Goal: Information Seeking & Learning: Learn about a topic

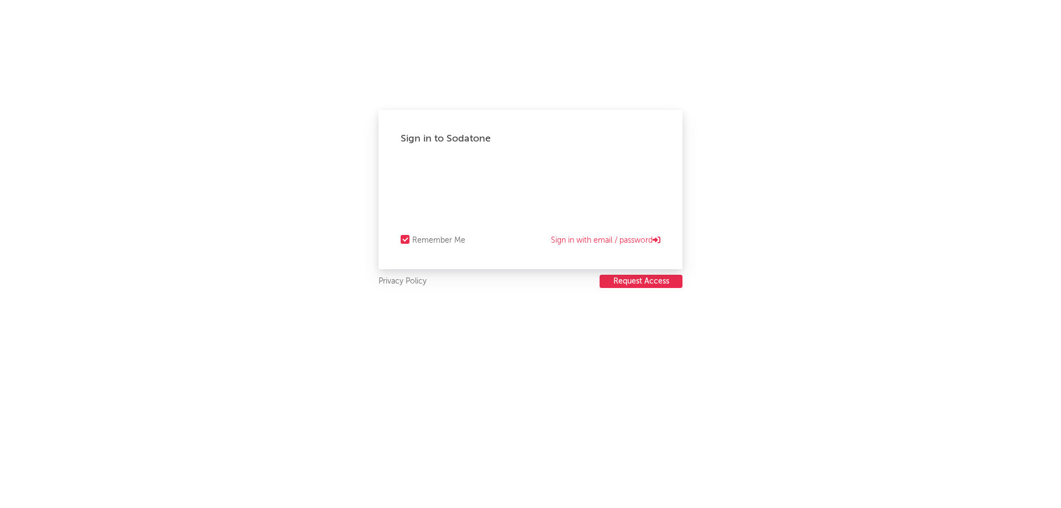
select select "recorded_music"
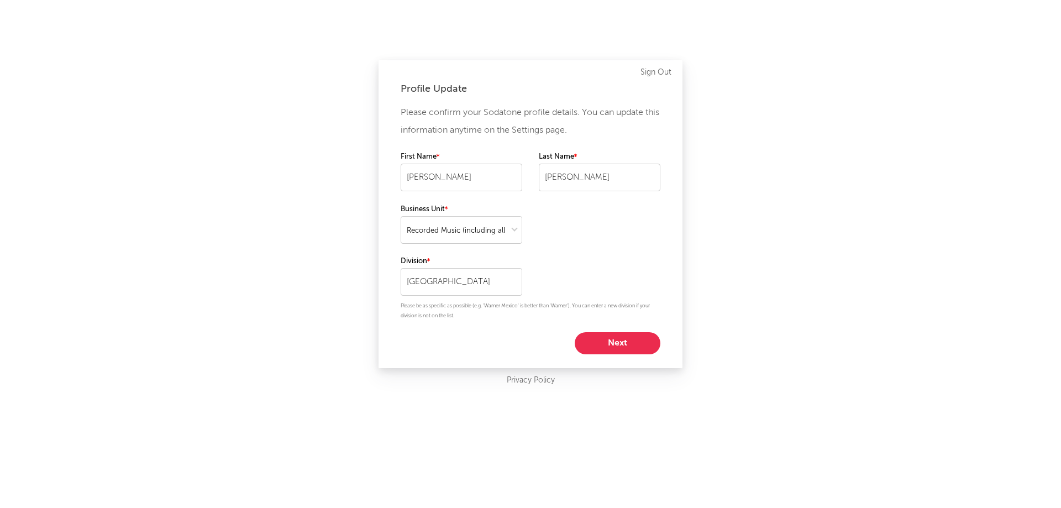
click at [632, 340] on button "Next" at bounding box center [618, 343] width 86 height 22
select select "anr_research"
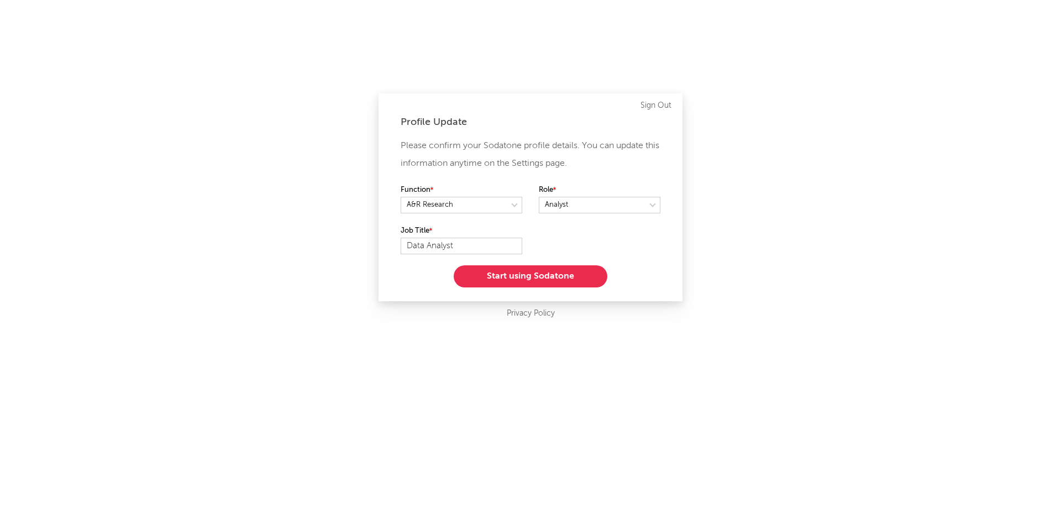
click at [544, 270] on button "Start using Sodatone" at bounding box center [531, 276] width 154 height 22
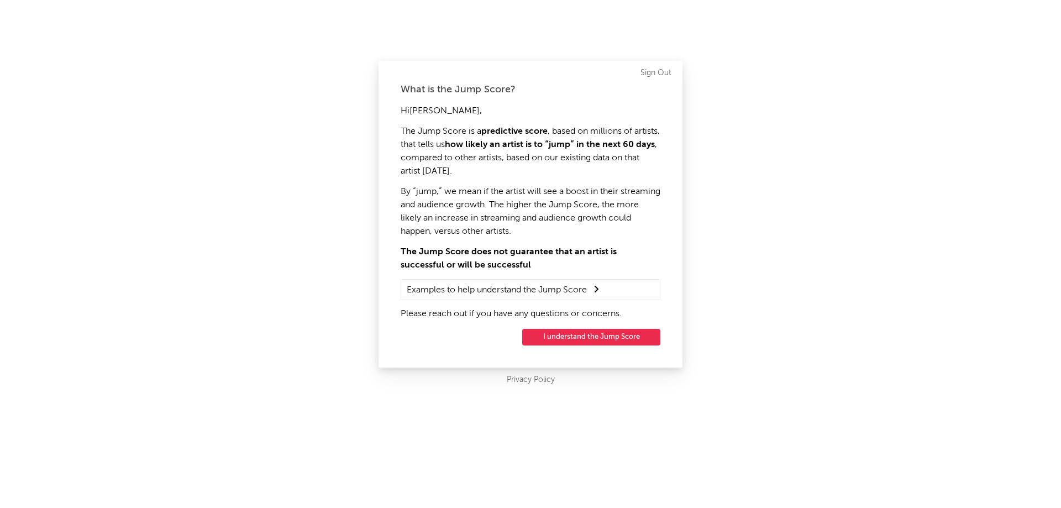
click at [564, 334] on button "I understand the Jump Score" at bounding box center [591, 337] width 138 height 17
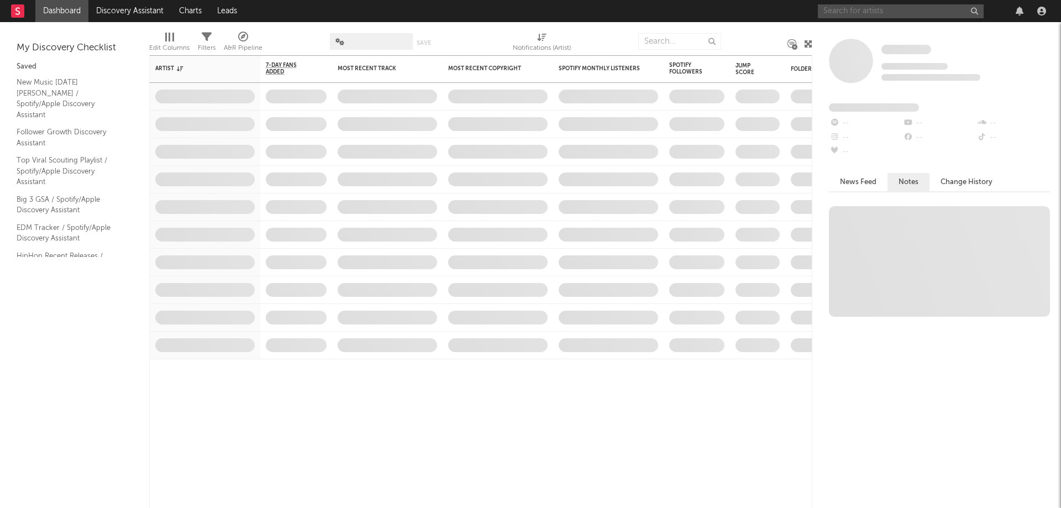
click at [908, 11] on input "text" at bounding box center [901, 11] width 166 height 14
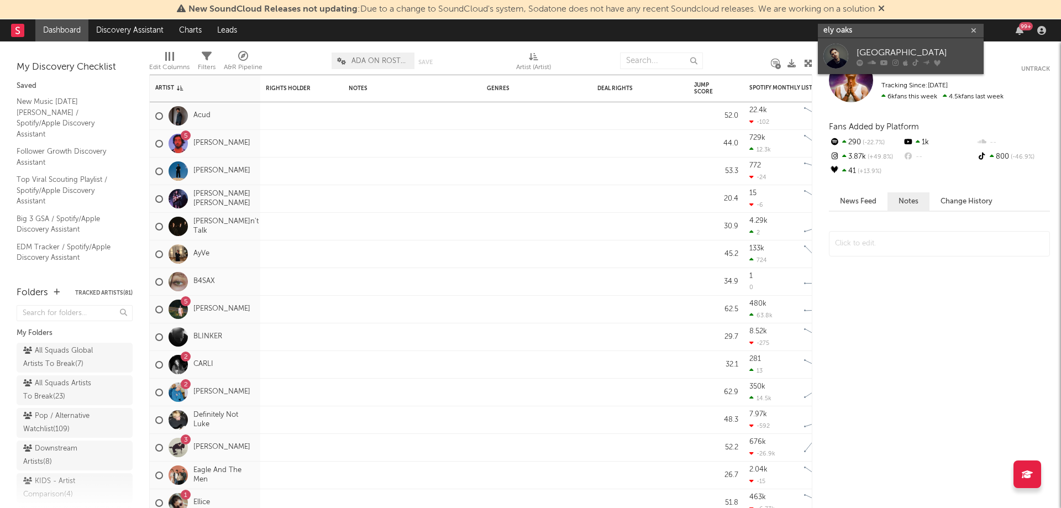
type input "ely oaks"
click at [899, 53] on div "[GEOGRAPHIC_DATA]" at bounding box center [918, 52] width 122 height 13
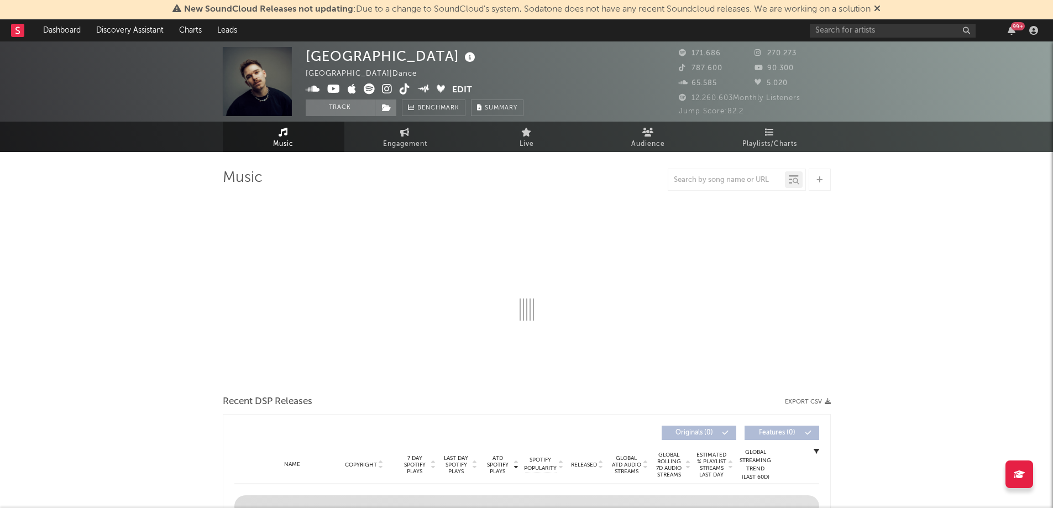
select select "6m"
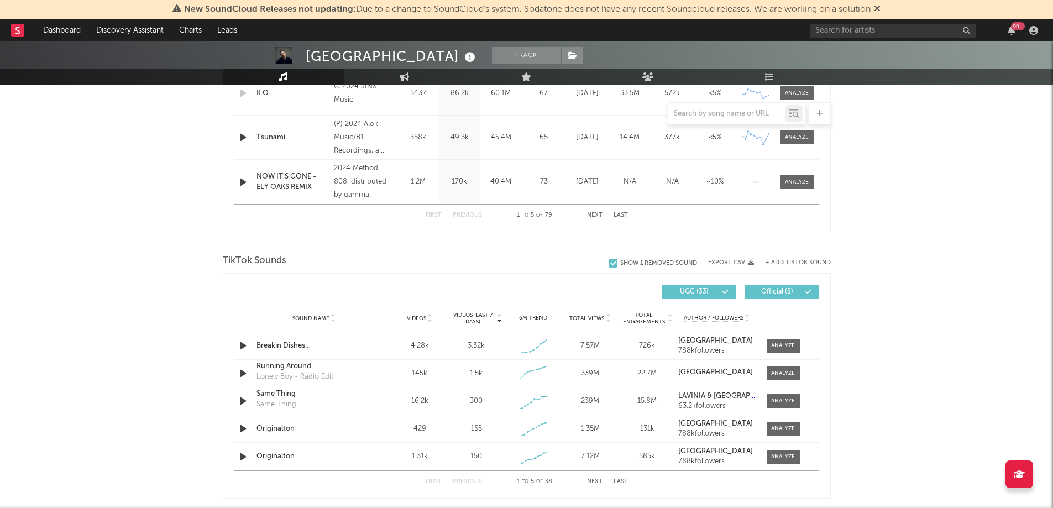
scroll to position [608, 0]
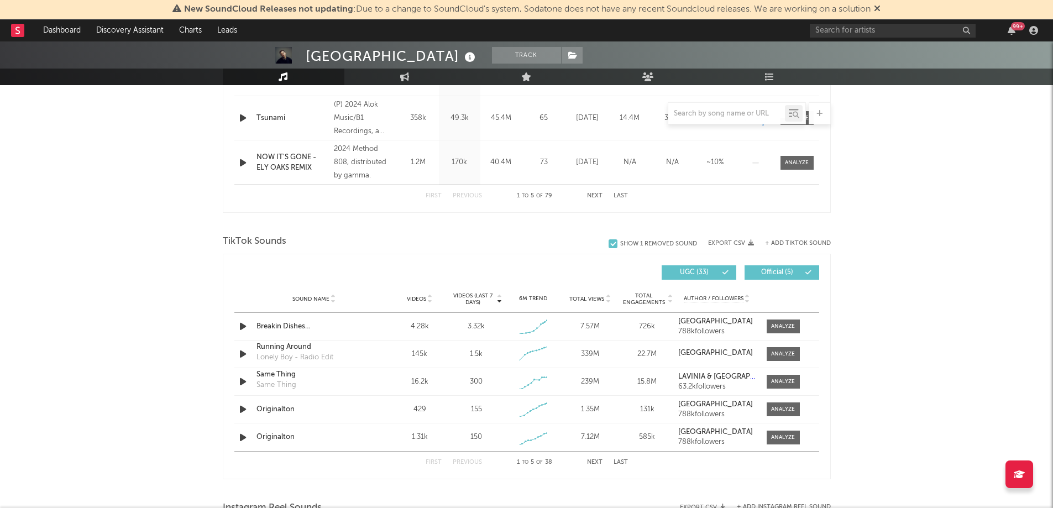
click at [418, 301] on span "Videos" at bounding box center [416, 299] width 19 height 7
click at [775, 323] on div at bounding box center [783, 326] width 24 height 8
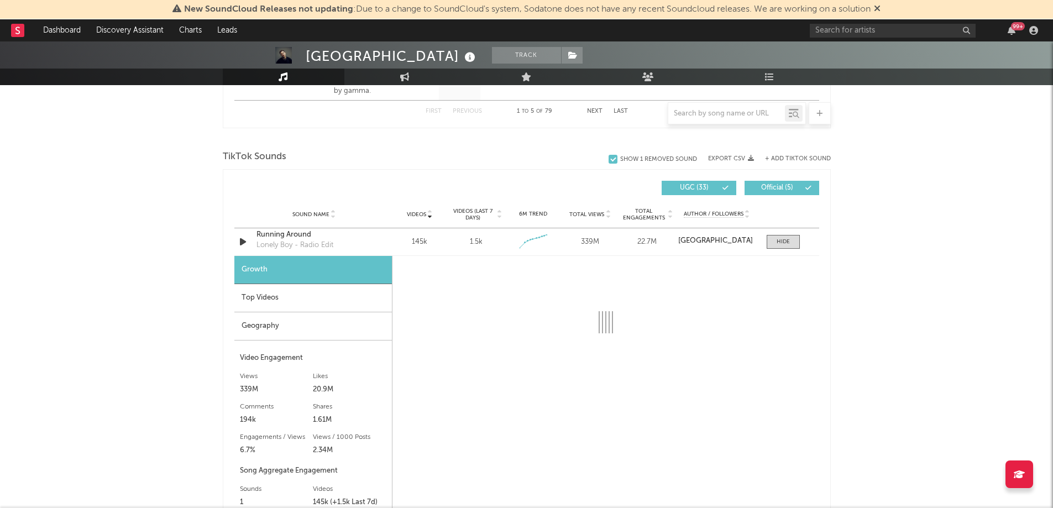
select select "6m"
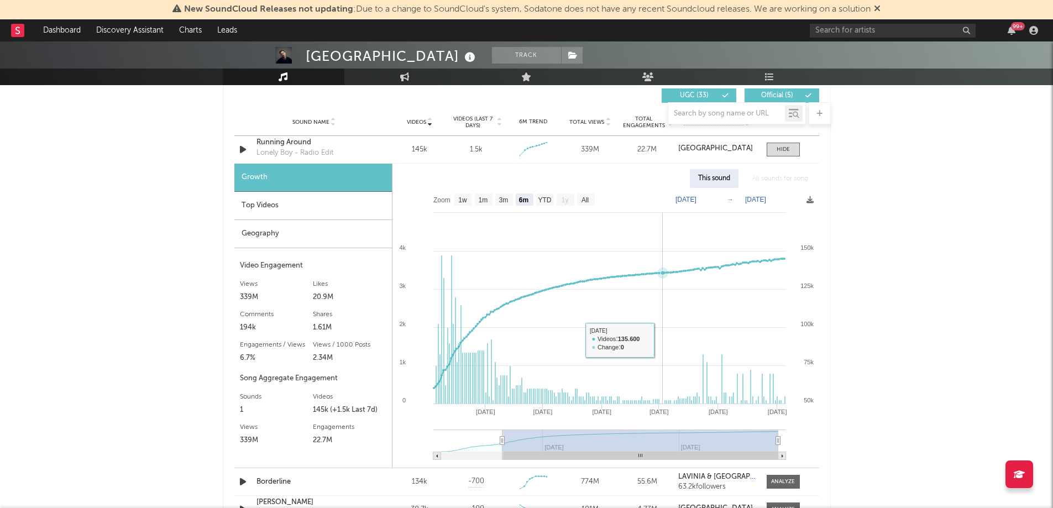
scroll to position [774, 0]
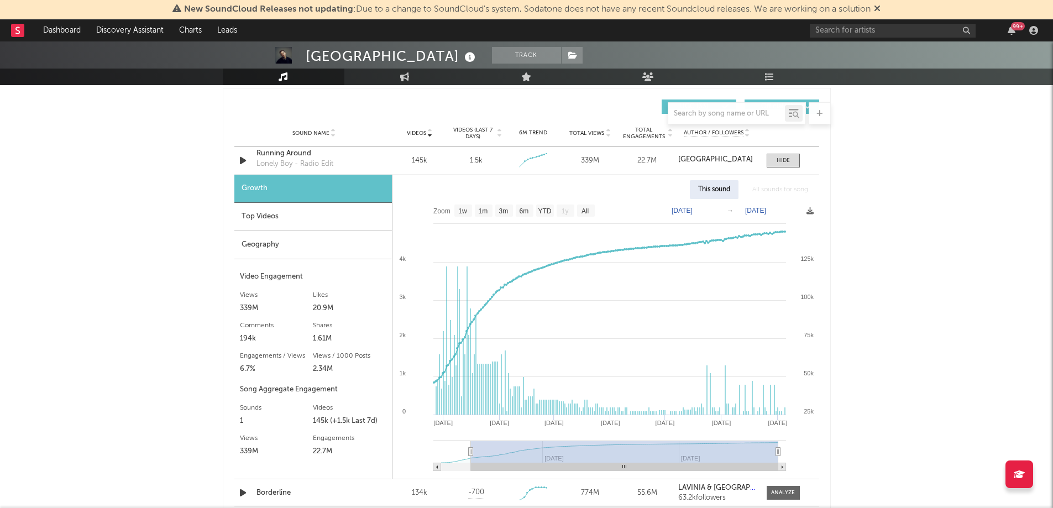
type input "2025-02-03"
select select "All"
type input "2025-01-23"
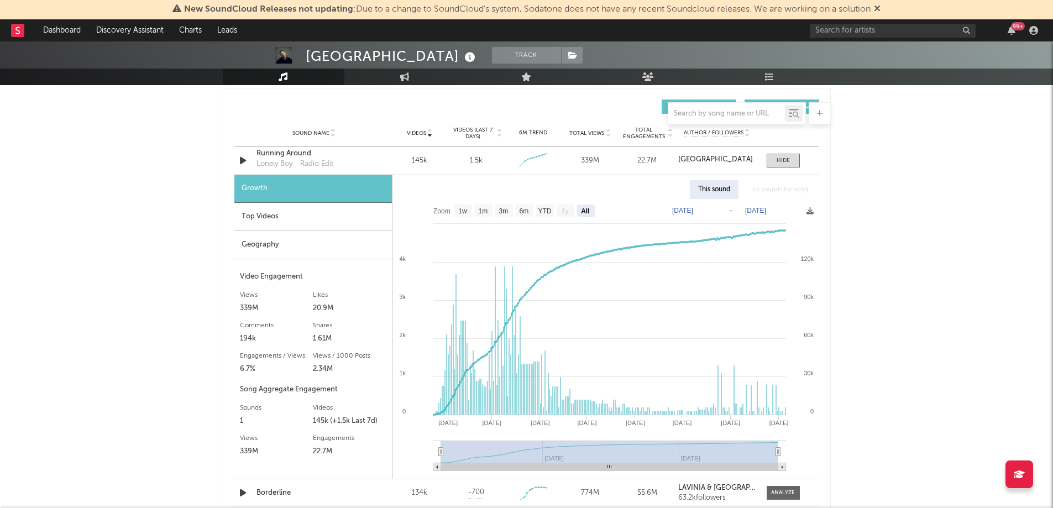
drag, startPoint x: 502, startPoint y: 454, endPoint x: 404, endPoint y: 453, distance: 97.8
click at [404, 453] on icon "Created with Highcharts 10.3.3 Apr '25 May '25 Jun '25 Jul '25 Aug '25 Sep '25 …" at bounding box center [605, 339] width 427 height 280
type input "2025-08-26"
select select "6m"
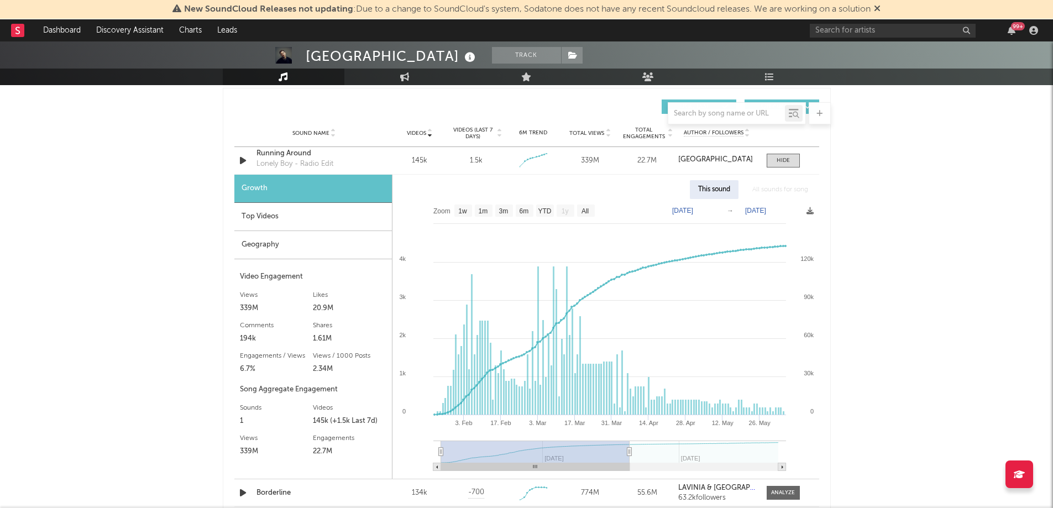
type input "2025-05-20"
drag, startPoint x: 780, startPoint y: 450, endPoint x: 613, endPoint y: 452, distance: 166.9
click at [627, 452] on icon at bounding box center [629, 452] width 4 height 8
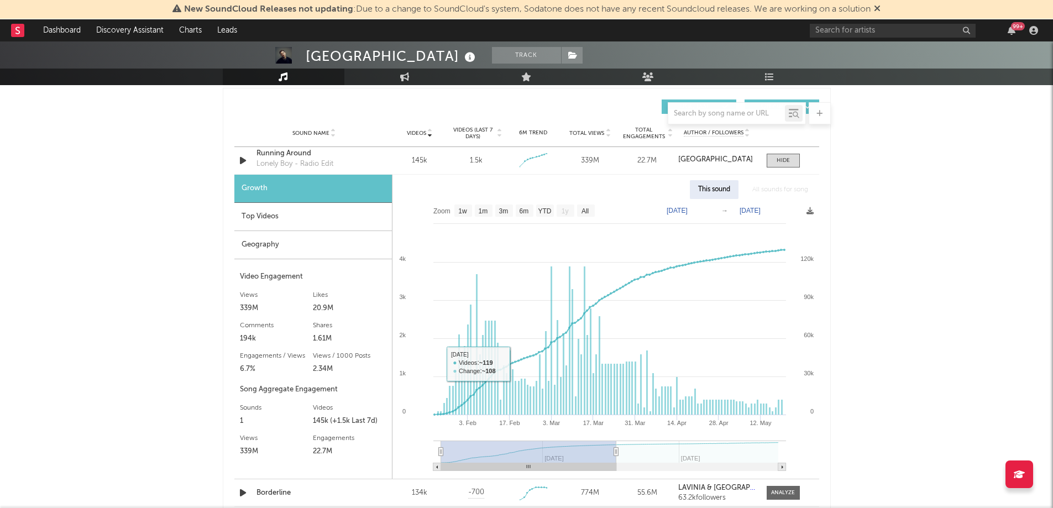
click at [261, 213] on div "Top Videos" at bounding box center [313, 217] width 158 height 28
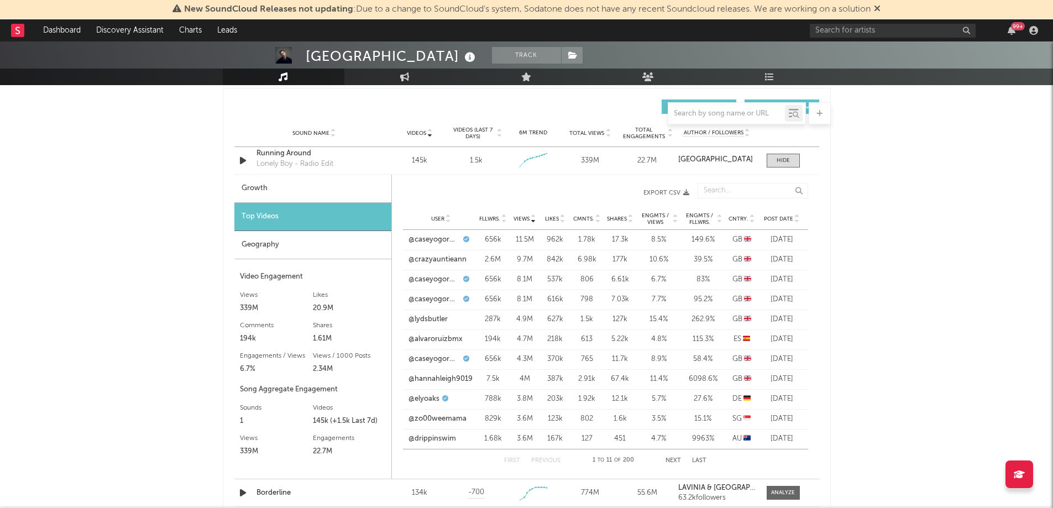
click at [287, 191] on div "Growth" at bounding box center [312, 189] width 157 height 28
select select "6m"
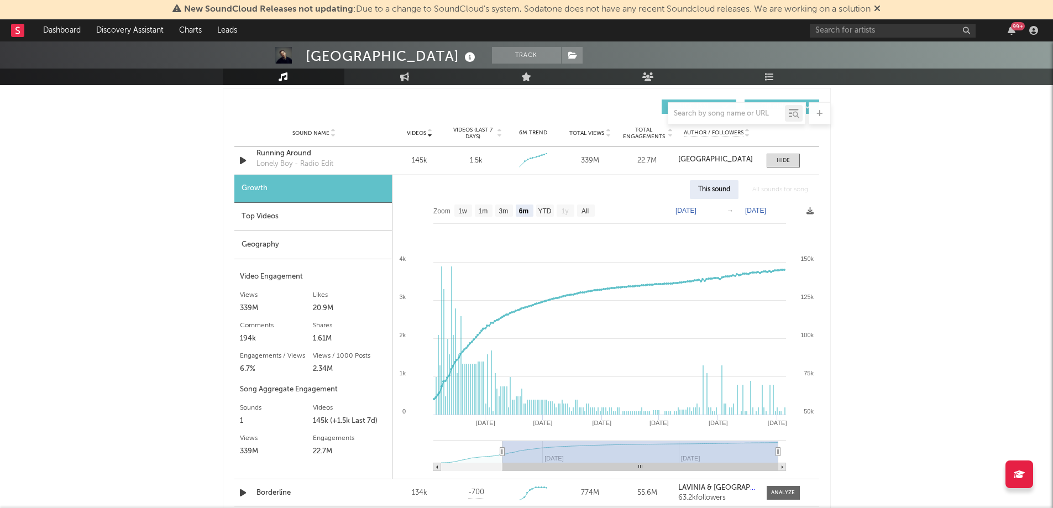
type input "2025-01-31"
select select "All"
type input "2025-01-23"
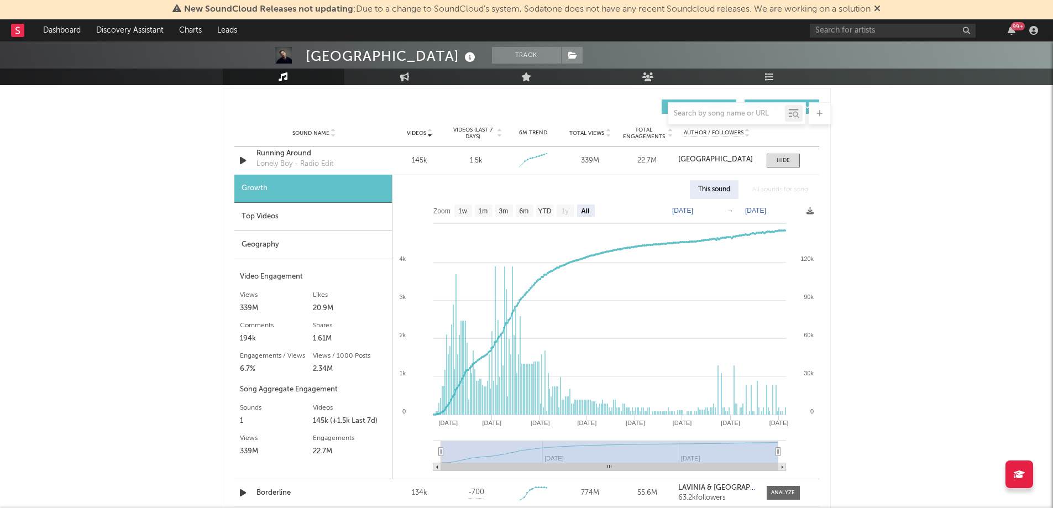
drag, startPoint x: 502, startPoint y: 450, endPoint x: 410, endPoint y: 449, distance: 92.3
click at [410, 449] on icon "Created with Highcharts 10.3.3 Apr '25 May '25 Jun '25 Jul '25 Aug '25 Sep '25 …" at bounding box center [605, 339] width 427 height 280
drag, startPoint x: 441, startPoint y: 454, endPoint x: 425, endPoint y: 454, distance: 15.5
click at [425, 454] on icon "Created with Highcharts 10.3.3 Apr '25 May '25 Jun '25 Jul '25 Aug '25 Sep '25 …" at bounding box center [605, 339] width 427 height 280
drag, startPoint x: 774, startPoint y: 453, endPoint x: 714, endPoint y: 456, distance: 60.3
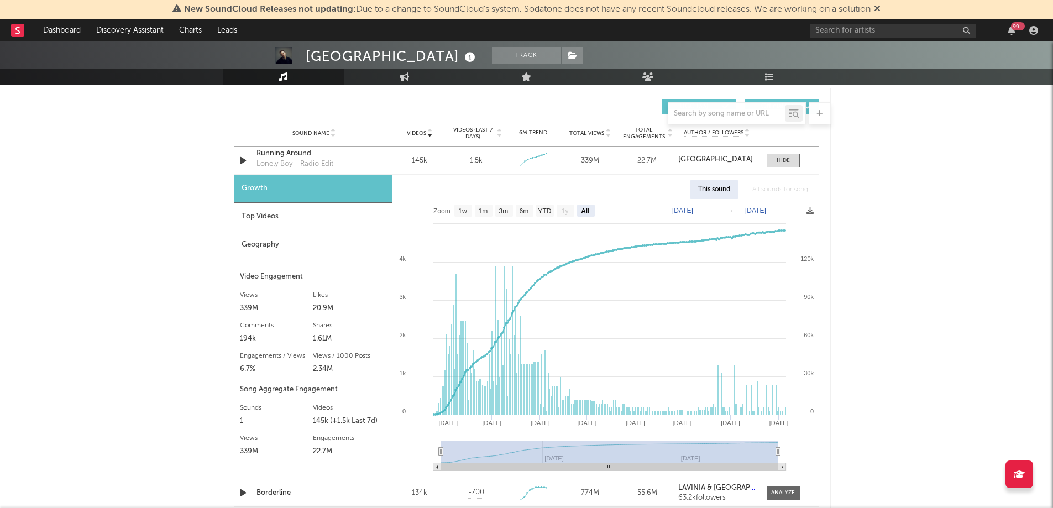
click at [714, 456] on rect at bounding box center [609, 452] width 337 height 22
type input "2025-08-05"
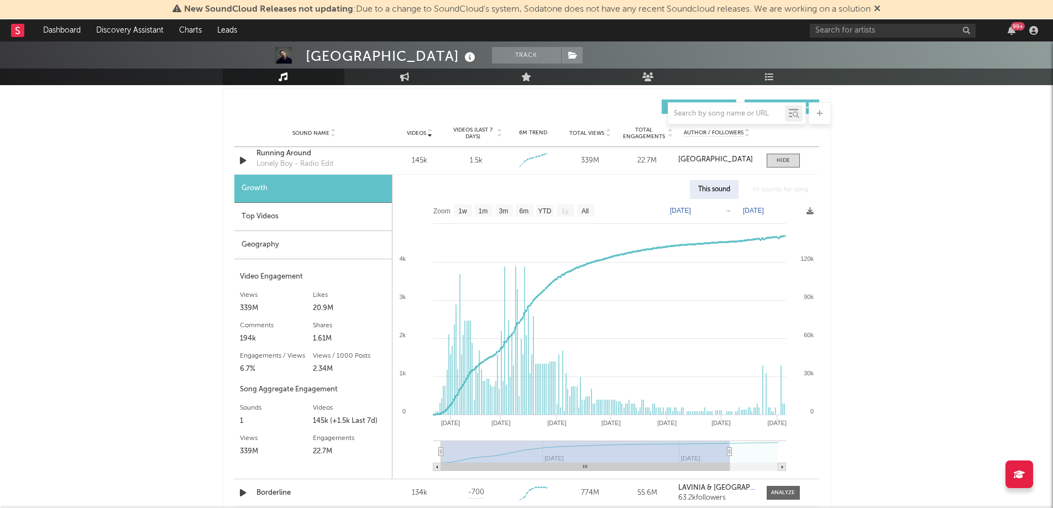
select select "6m"
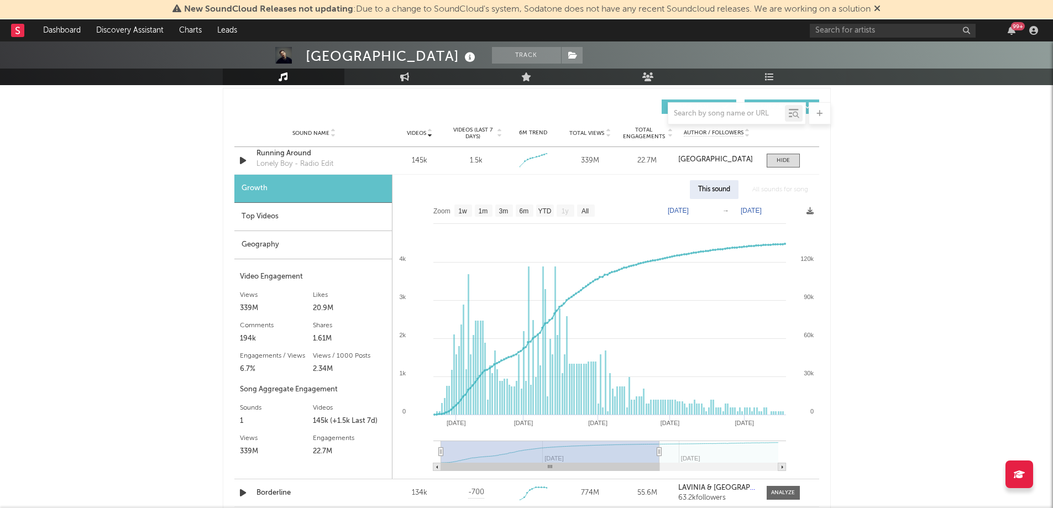
type input "2025-06-16"
drag, startPoint x: 778, startPoint y: 450, endPoint x: 657, endPoint y: 453, distance: 120.5
click at [657, 453] on icon at bounding box center [657, 452] width 4 height 8
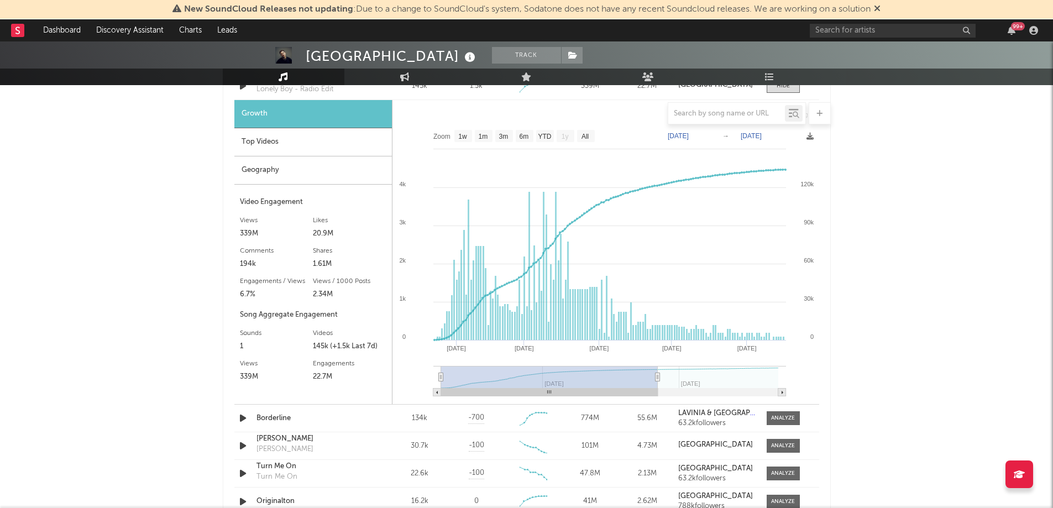
scroll to position [829, 0]
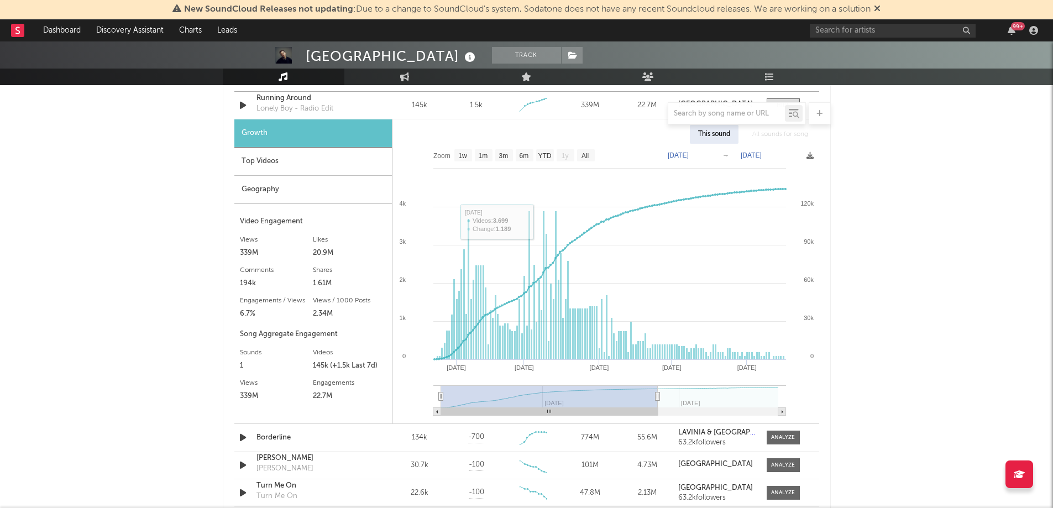
click at [271, 161] on div "Top Videos" at bounding box center [313, 162] width 158 height 28
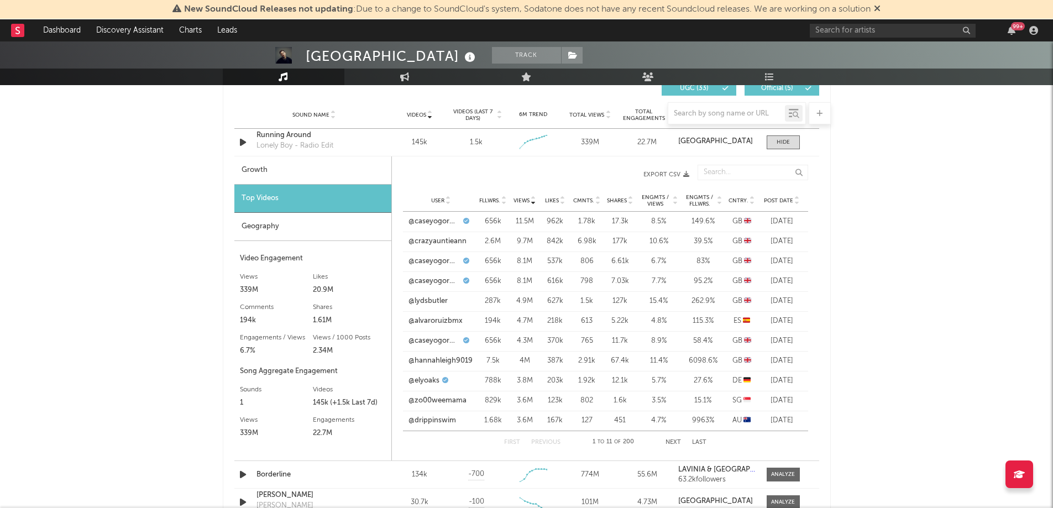
scroll to position [774, 0]
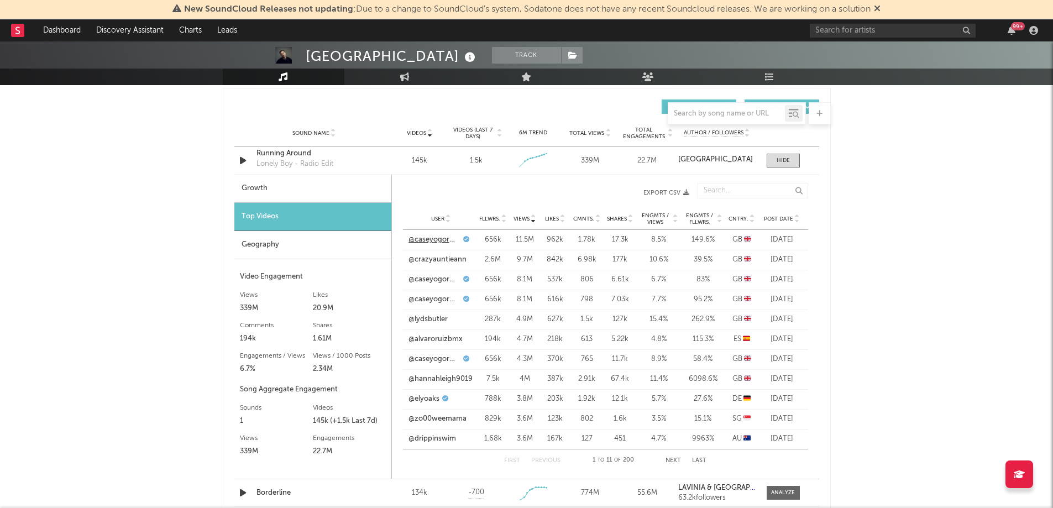
click at [442, 240] on link "@caseyogorman" at bounding box center [434, 239] width 52 height 11
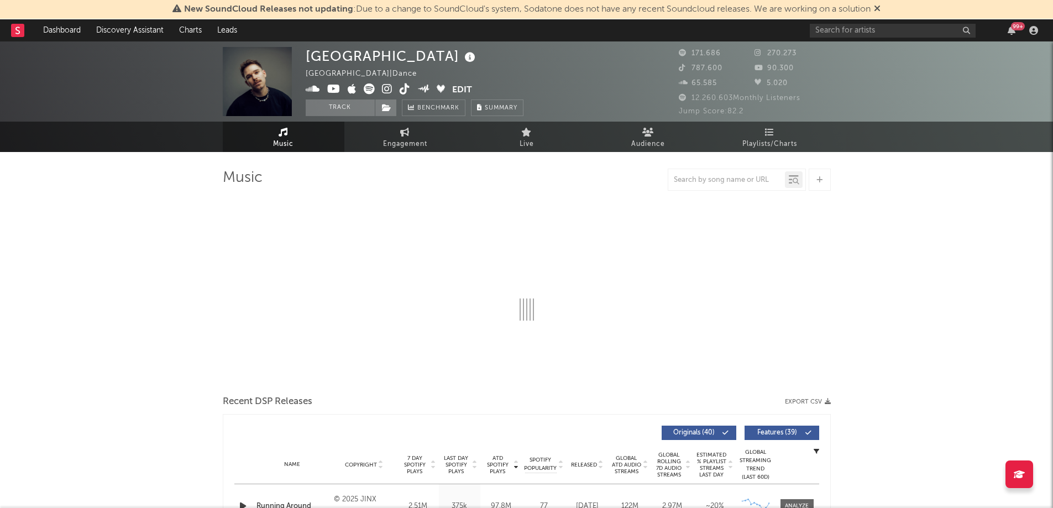
select select "6m"
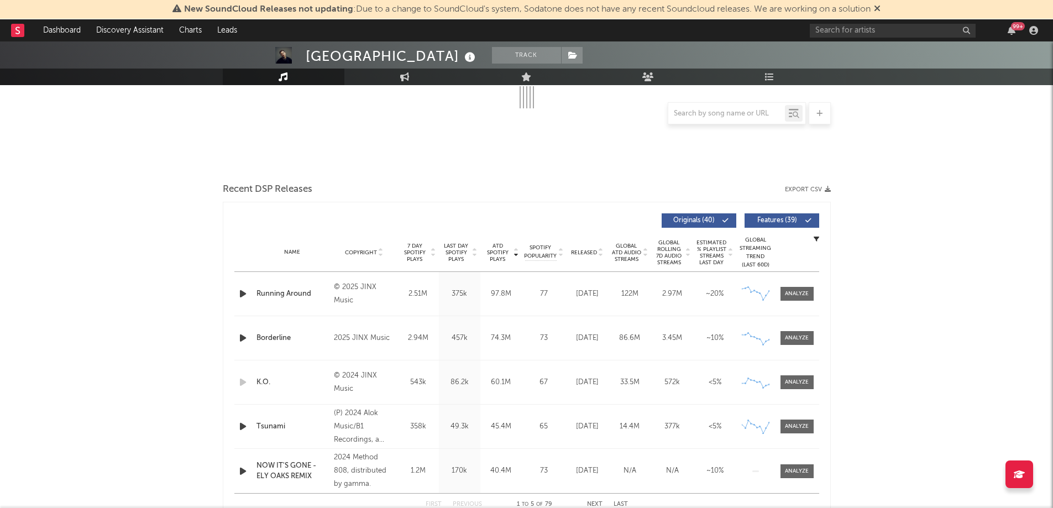
select select "6m"
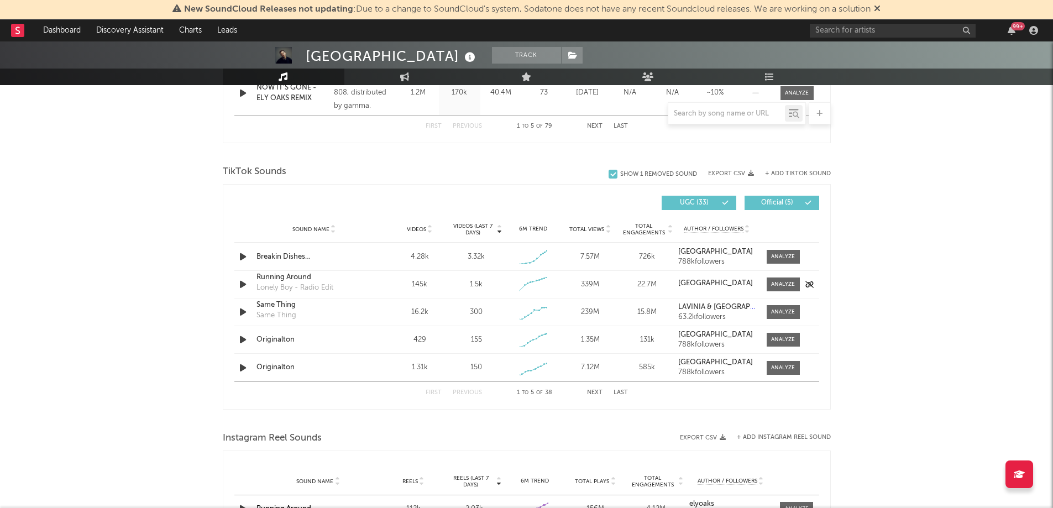
scroll to position [663, 0]
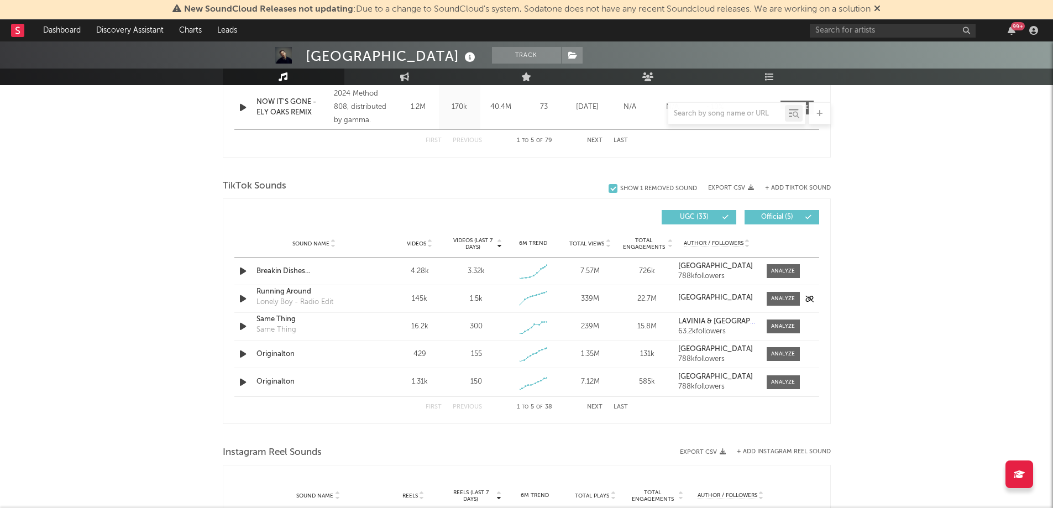
click at [244, 298] on icon "button" at bounding box center [243, 299] width 12 height 14
click at [244, 298] on icon "button" at bounding box center [242, 299] width 11 height 14
click at [772, 293] on span at bounding box center [783, 299] width 33 height 14
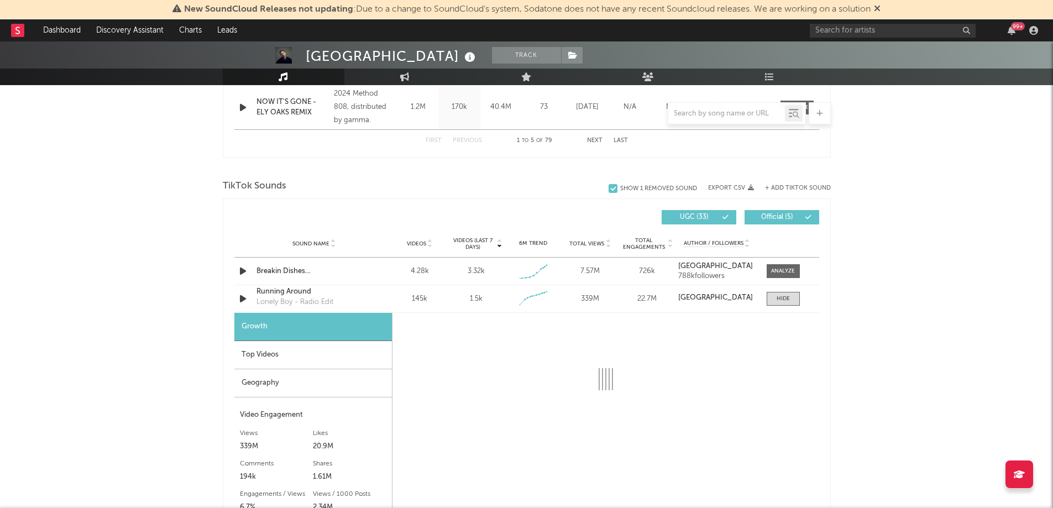
select select "6m"
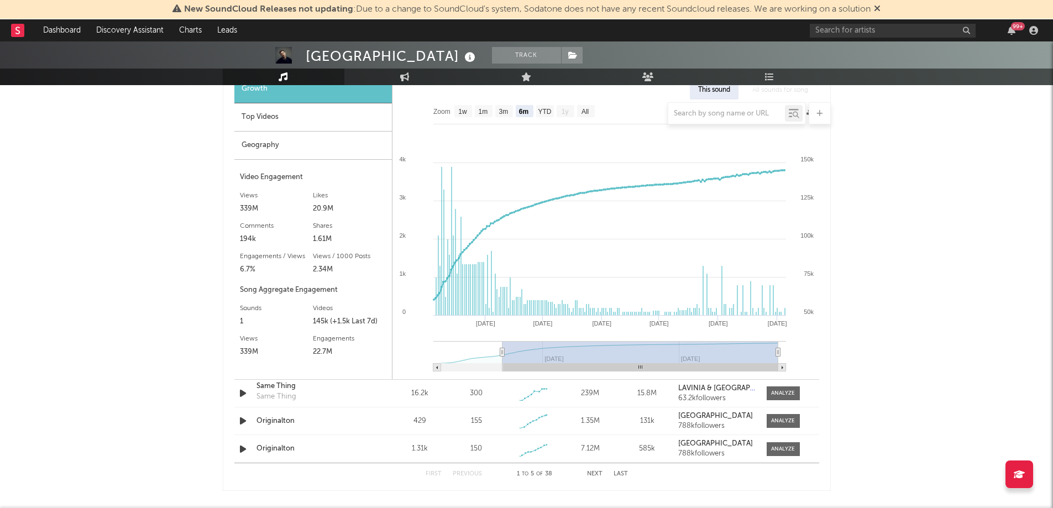
scroll to position [884, 0]
